Goal: Check status

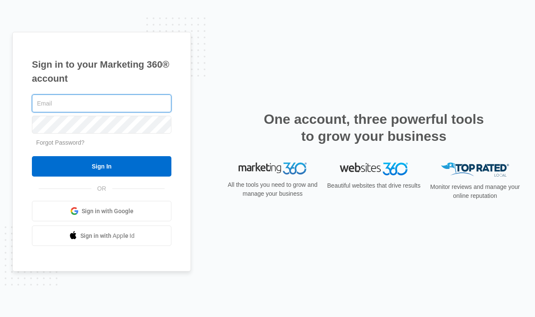
type input "[PERSON_NAME][EMAIL_ADDRESS][DOMAIN_NAME]"
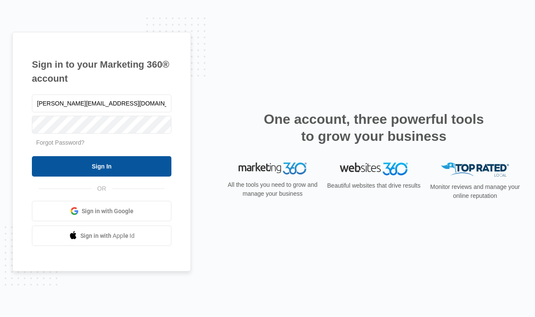
click at [72, 165] on input "Sign In" at bounding box center [101, 166] width 139 height 20
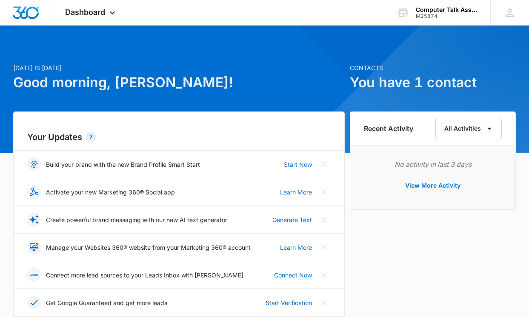
drag, startPoint x: 467, startPoint y: 65, endPoint x: 461, endPoint y: 68, distance: 6.5
click at [461, 68] on p "Contacts" at bounding box center [433, 67] width 166 height 9
click at [410, 79] on h1 "You have 1 contact" at bounding box center [433, 82] width 166 height 20
click at [90, 12] on span "Dashboard" at bounding box center [85, 12] width 40 height 9
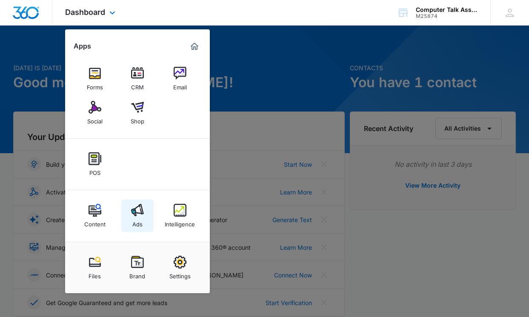
click at [136, 213] on img at bounding box center [137, 210] width 13 height 13
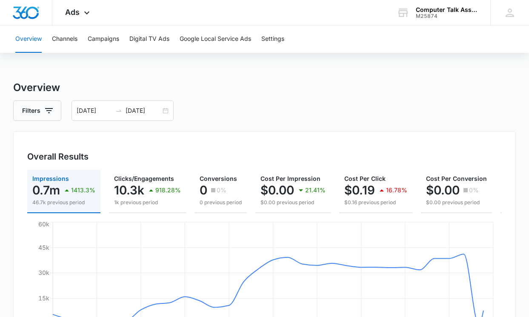
click at [317, 95] on h3 "Overview" at bounding box center [264, 87] width 502 height 15
click at [108, 36] on button "Campaigns" at bounding box center [103, 39] width 31 height 27
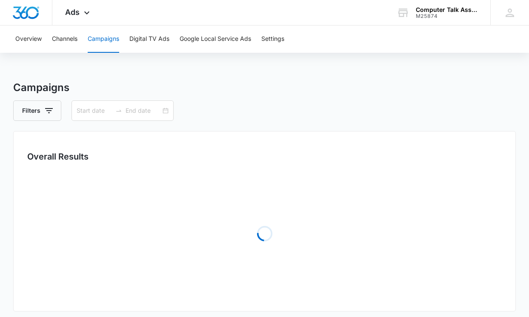
type input "09/05/2025"
type input "10/05/2025"
